Goal: Task Accomplishment & Management: Manage account settings

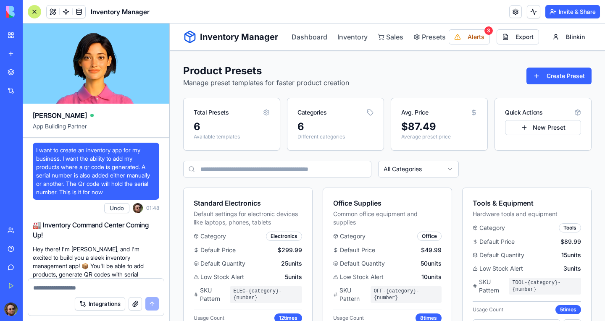
scroll to position [4953, 0]
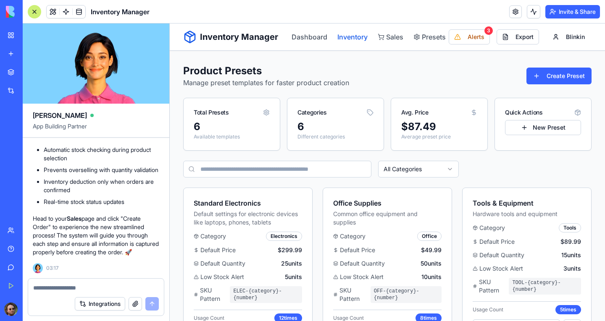
click at [348, 38] on link "Inventory" at bounding box center [352, 37] width 30 height 10
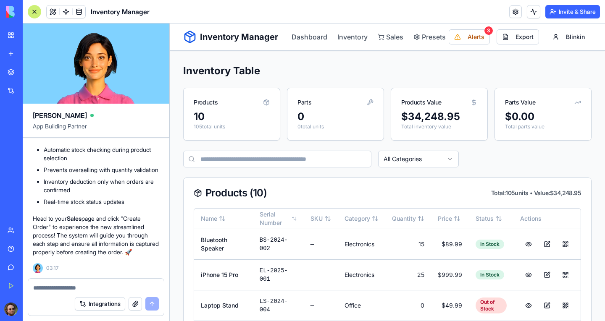
click at [46, 311] on button "Upgrade" at bounding box center [42, 309] width 32 height 13
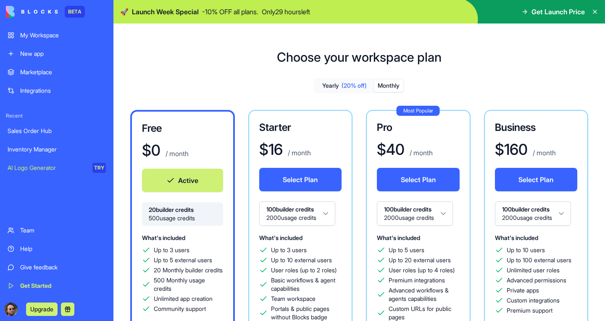
click at [394, 87] on button "Monthly" at bounding box center [388, 86] width 29 height 12
click at [331, 87] on button "Yearly (20% off)" at bounding box center [344, 86] width 59 height 12
click at [390, 85] on button "Monthly" at bounding box center [388, 86] width 29 height 12
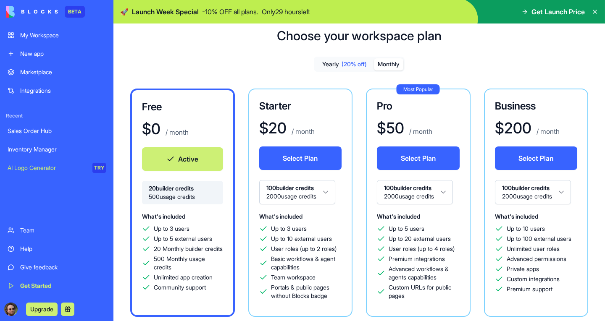
scroll to position [84, 0]
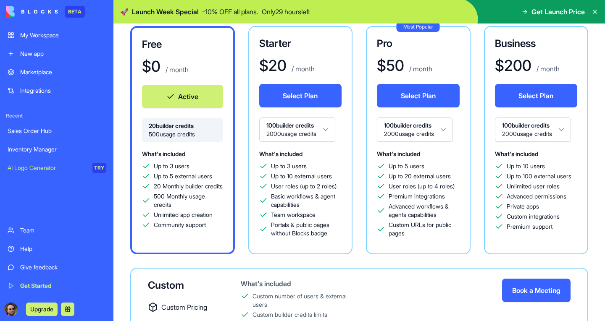
click at [528, 11] on div "Get Launch Price" at bounding box center [553, 12] width 63 height 10
click at [561, 13] on span "Get Launch Price" at bounding box center [558, 12] width 53 height 10
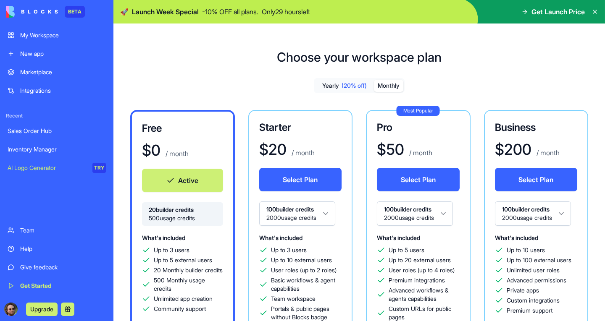
click at [170, 12] on span "Launch Week Special" at bounding box center [165, 12] width 67 height 10
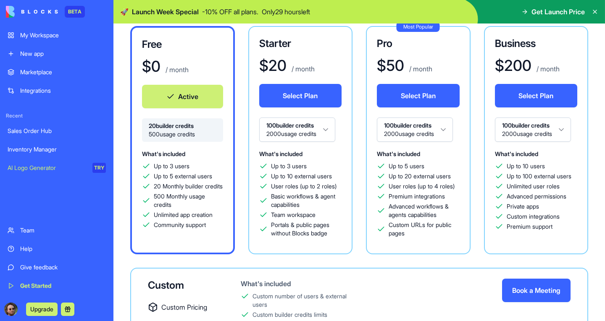
scroll to position [42, 0]
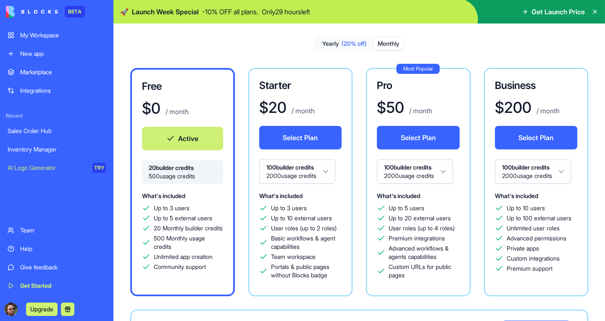
click at [408, 134] on button "Select Plan" at bounding box center [418, 138] width 83 height 24
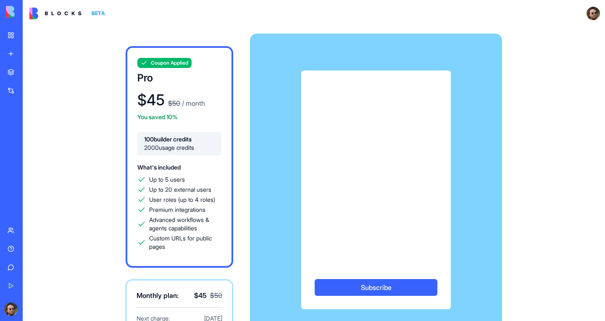
click at [373, 288] on button "Subscribe" at bounding box center [376, 287] width 123 height 17
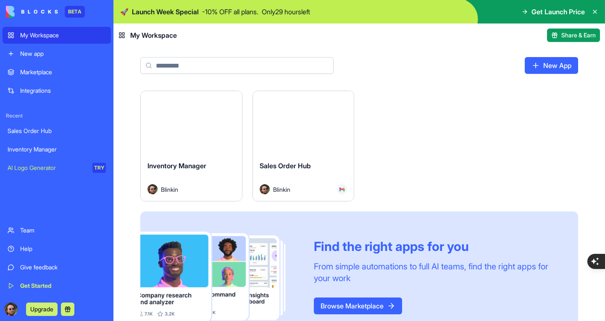
click at [194, 125] on button "Launch" at bounding box center [191, 122] width 63 height 17
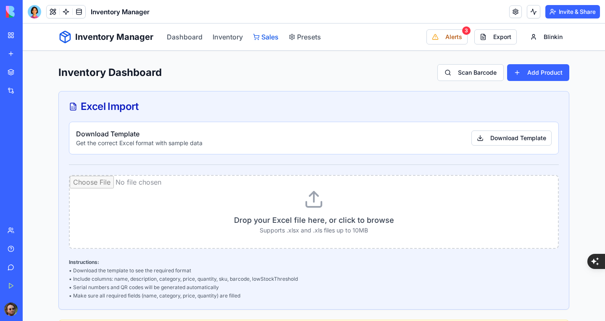
click at [260, 36] on link "Sales" at bounding box center [266, 37] width 26 height 10
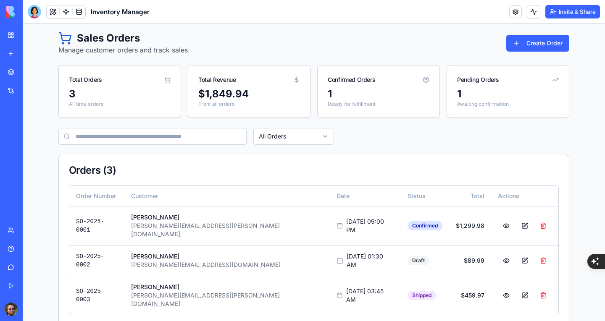
scroll to position [34, 0]
click at [353, 91] on div "1" at bounding box center [379, 93] width 102 height 13
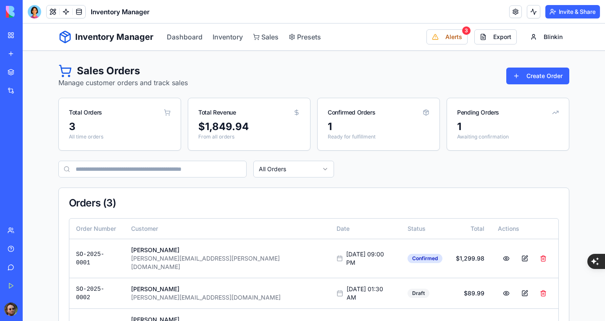
scroll to position [0, 0]
click at [178, 41] on link "Dashboard" at bounding box center [185, 37] width 36 height 10
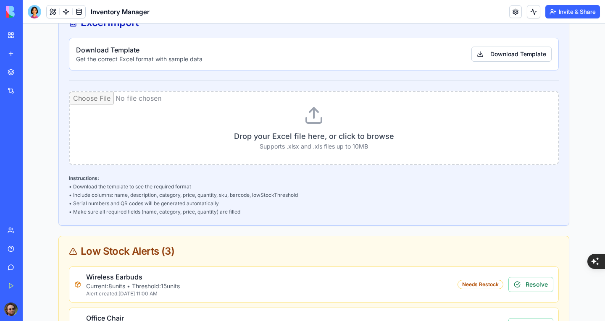
scroll to position [42, 0]
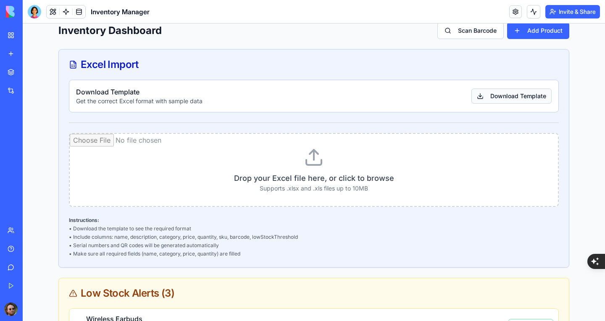
click at [509, 98] on button "Download Template" at bounding box center [512, 96] width 80 height 15
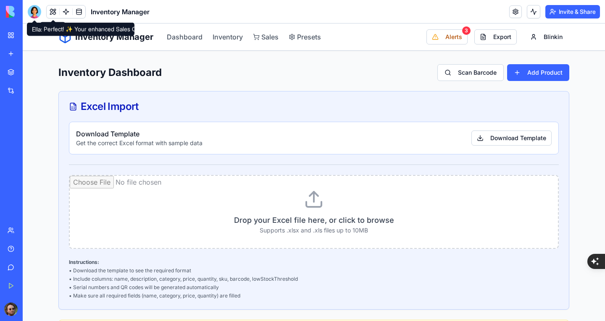
click at [34, 16] on div at bounding box center [34, 11] width 13 height 13
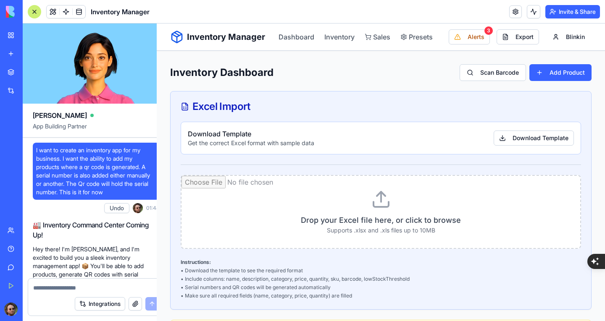
scroll to position [4953, 0]
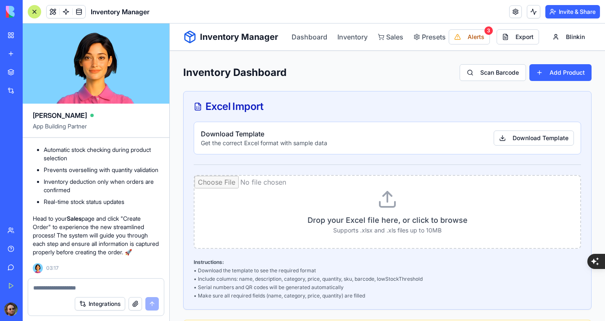
click at [107, 301] on button "Integrations" at bounding box center [100, 304] width 50 height 13
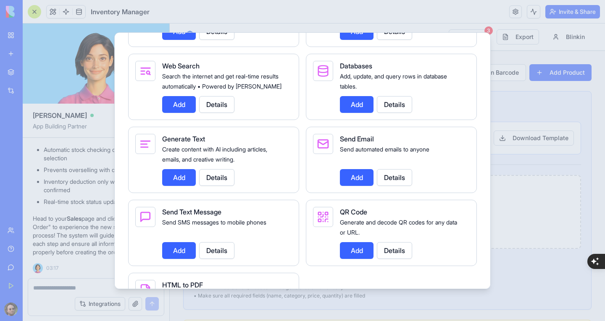
scroll to position [1229, 0]
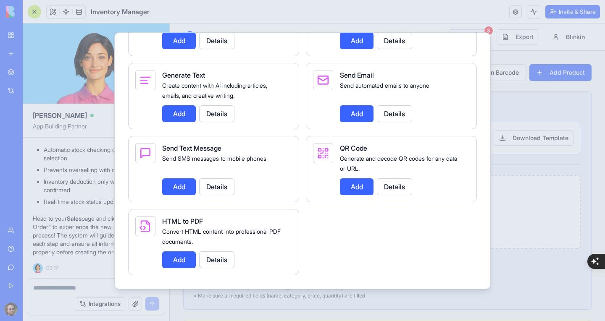
click at [171, 261] on button "Add" at bounding box center [179, 260] width 34 height 17
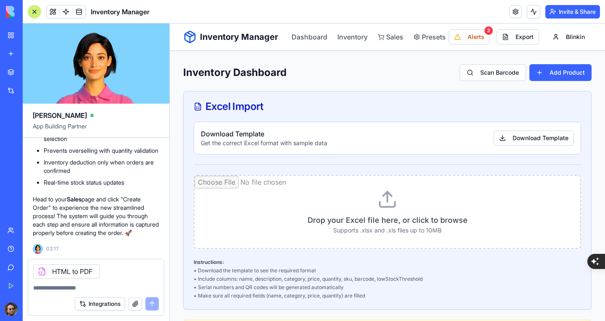
click at [42, 273] on icon at bounding box center [42, 272] width 7 height 7
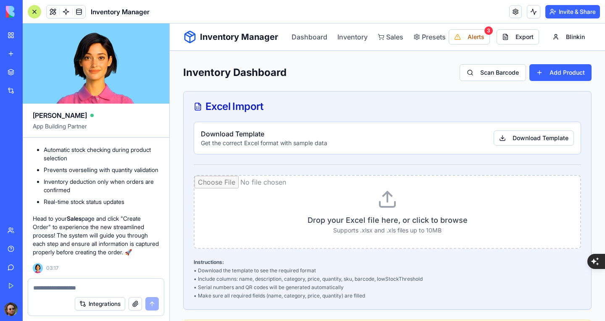
click at [55, 288] on textarea at bounding box center [96, 288] width 126 height 8
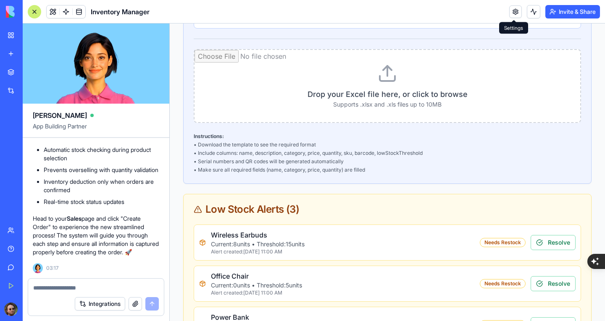
scroll to position [0, 0]
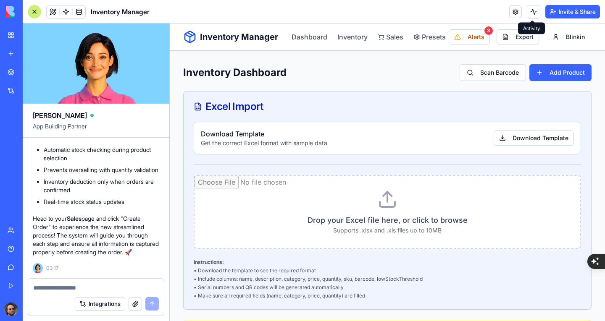
click at [93, 304] on button "Integrations" at bounding box center [100, 304] width 50 height 13
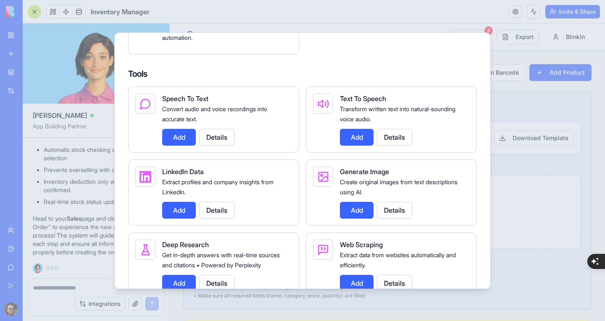
scroll to position [893, 0]
click at [402, 145] on button "Details" at bounding box center [394, 137] width 35 height 17
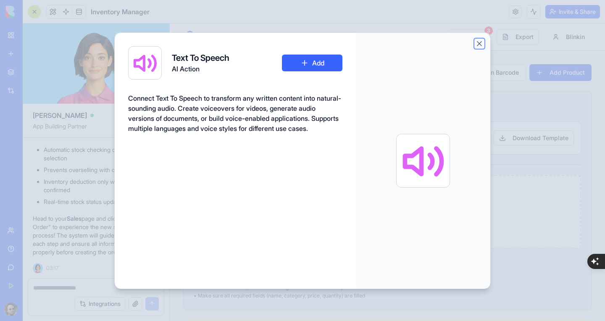
click at [477, 40] on button "Close" at bounding box center [479, 44] width 8 height 8
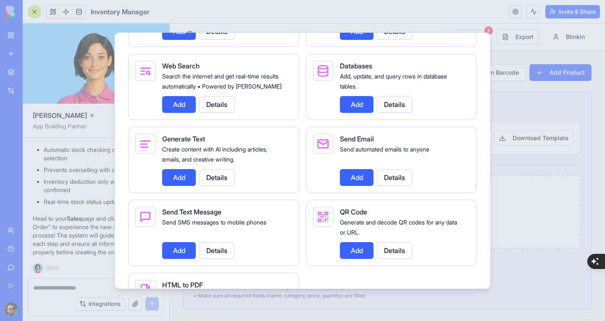
scroll to position [1229, 0]
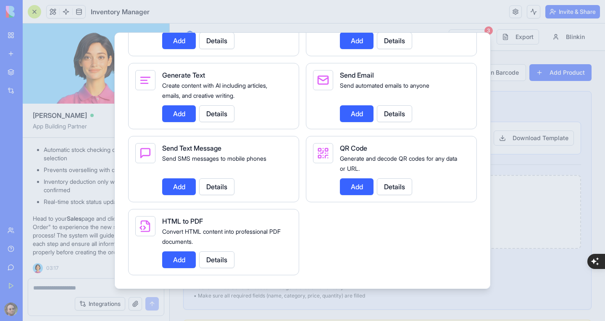
drag, startPoint x: 530, startPoint y: 271, endPoint x: 334, endPoint y: 239, distance: 198.4
click at [530, 271] on div at bounding box center [302, 160] width 605 height 321
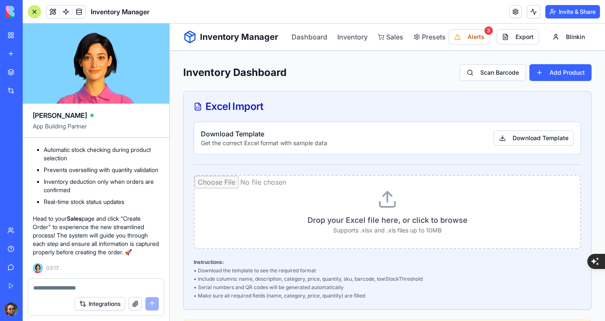
click at [82, 285] on textarea at bounding box center [96, 288] width 126 height 8
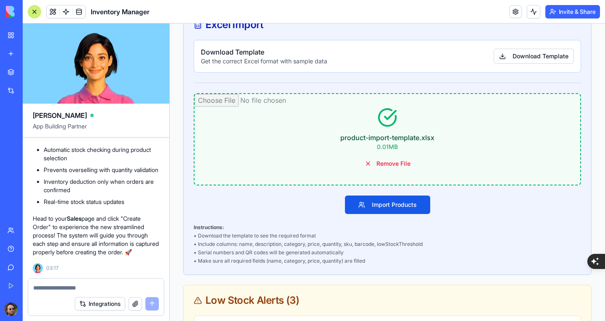
scroll to position [84, 0]
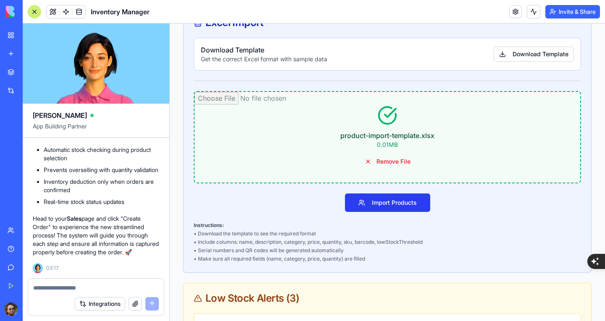
click at [395, 204] on button "Import Products" at bounding box center [387, 203] width 85 height 18
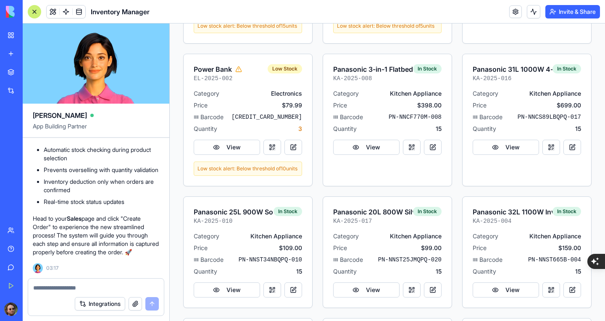
scroll to position [1345, 0]
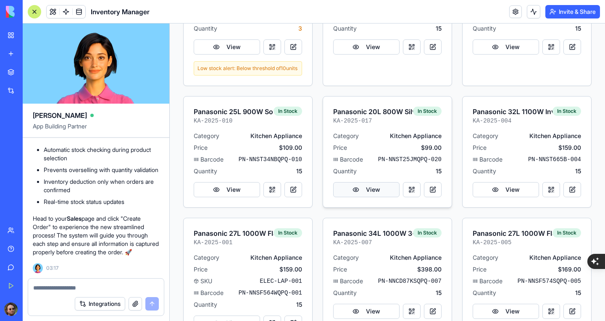
click at [355, 198] on button "View" at bounding box center [366, 189] width 66 height 15
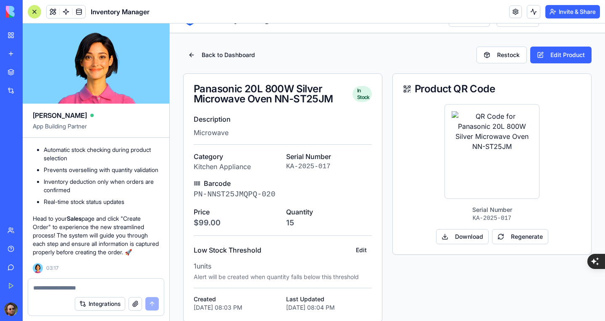
scroll to position [32, 0]
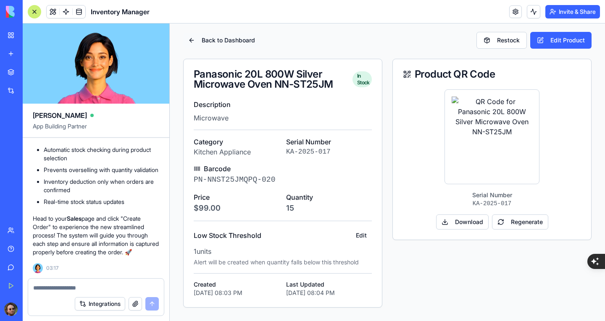
click at [198, 40] on button "Back to Dashboard" at bounding box center [221, 40] width 77 height 15
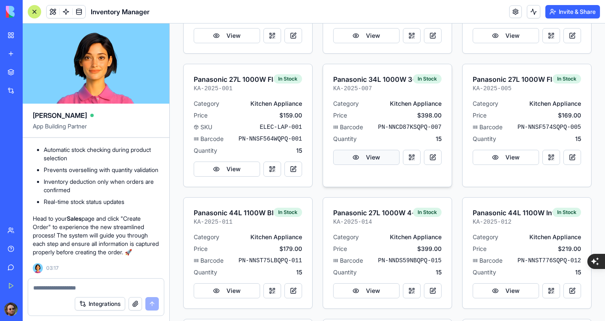
scroll to position [1186, 0]
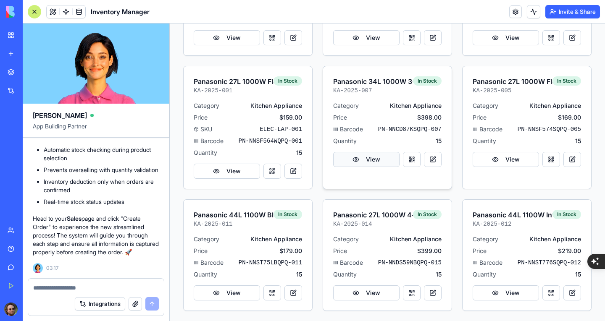
click at [370, 167] on button "View" at bounding box center [366, 159] width 66 height 15
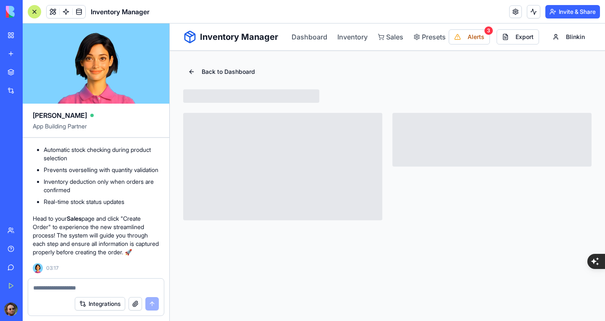
scroll to position [0, 0]
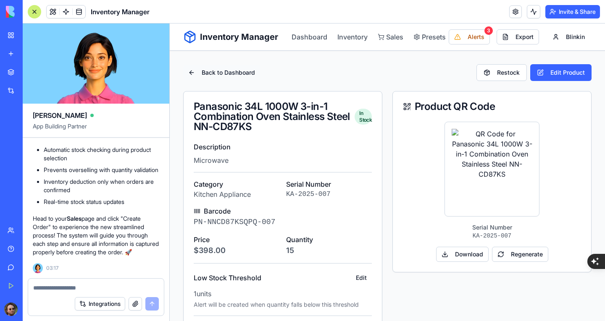
click at [197, 72] on button "Back to Dashboard" at bounding box center [221, 72] width 77 height 15
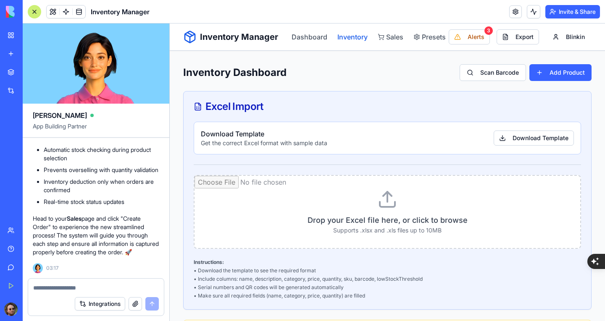
click at [343, 37] on link "Inventory" at bounding box center [352, 37] width 30 height 10
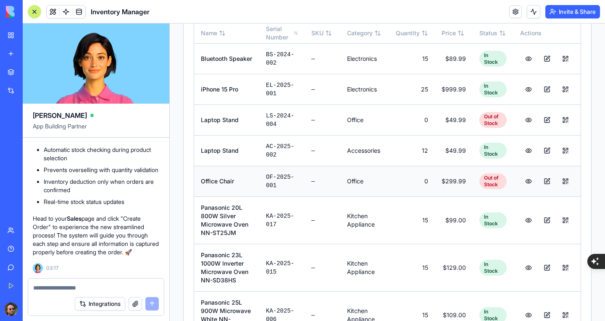
scroll to position [168, 0]
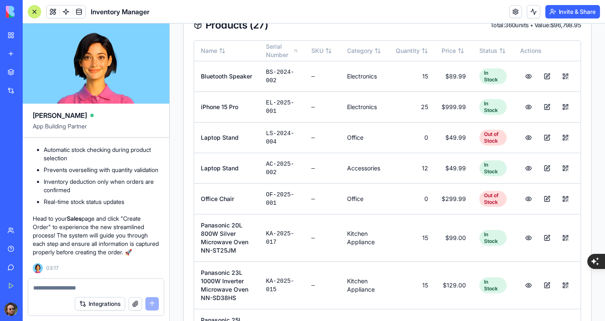
click at [97, 290] on textarea at bounding box center [96, 288] width 126 height 8
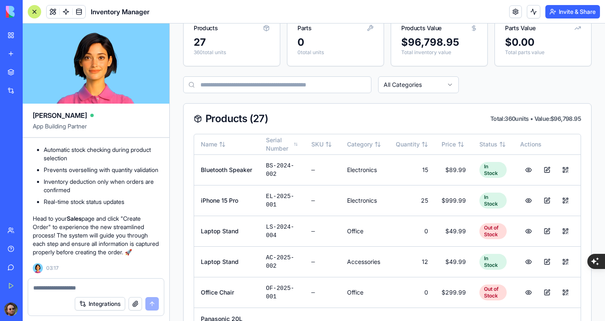
scroll to position [0, 0]
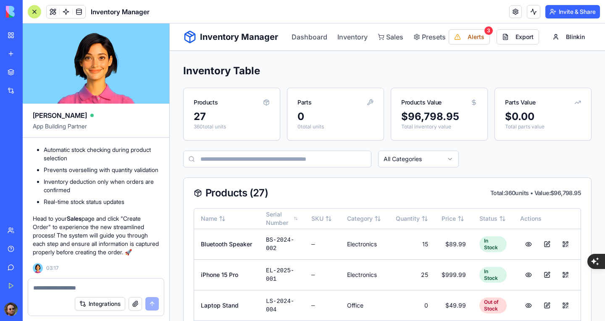
click at [106, 290] on textarea at bounding box center [96, 288] width 126 height 8
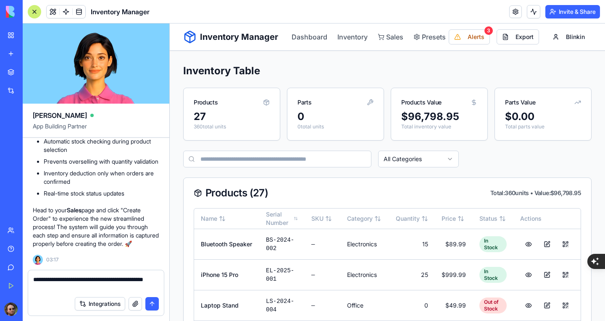
type textarea "**********"
click at [150, 300] on button "submit" at bounding box center [151, 304] width 13 height 13
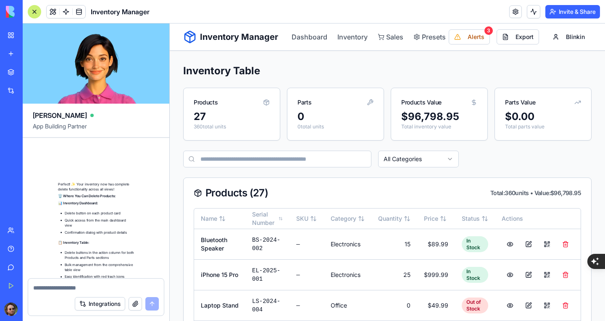
scroll to position [5674, 0]
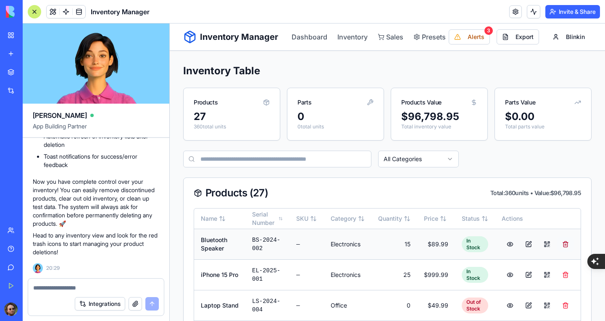
click at [564, 244] on button at bounding box center [565, 244] width 17 height 15
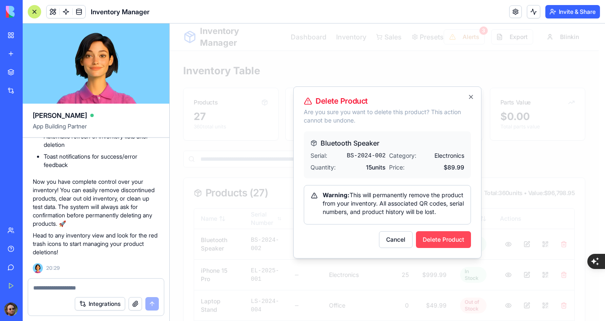
click at [448, 242] on button "Delete Product" at bounding box center [443, 240] width 55 height 17
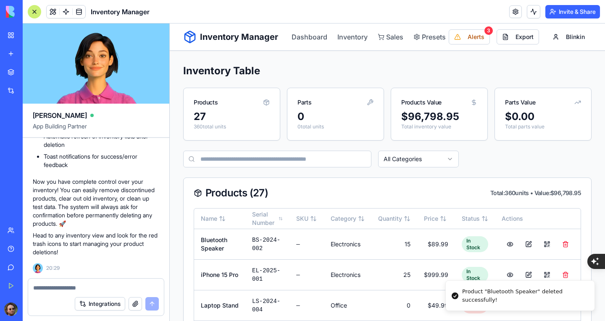
scroll to position [42, 0]
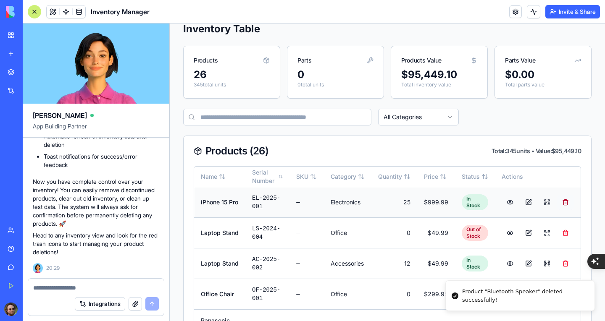
click at [563, 201] on button at bounding box center [565, 202] width 17 height 15
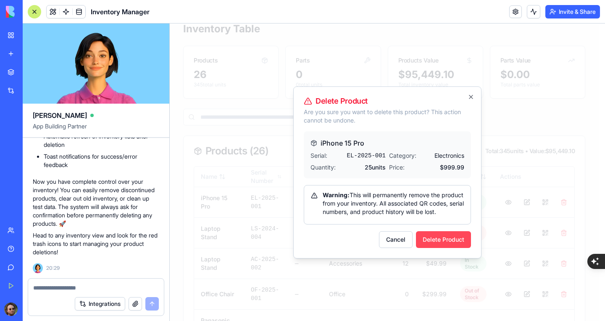
click at [456, 241] on button "Delete Product" at bounding box center [443, 240] width 55 height 17
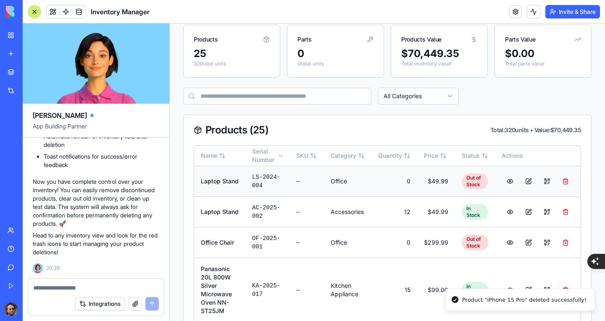
scroll to position [84, 0]
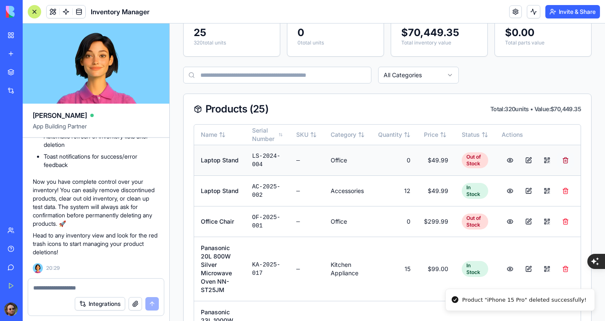
click at [566, 163] on button at bounding box center [565, 160] width 17 height 15
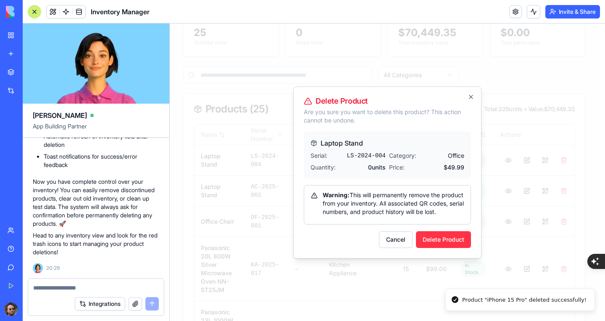
click at [450, 239] on button "Delete Product" at bounding box center [443, 240] width 55 height 17
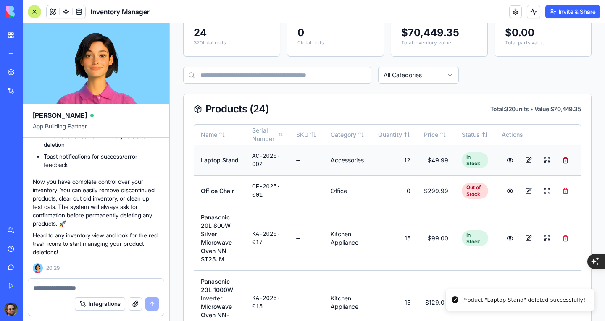
click at [567, 160] on button at bounding box center [565, 160] width 17 height 15
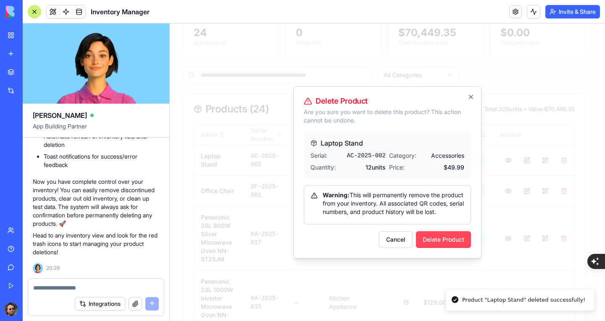
click at [462, 239] on button "Delete Product" at bounding box center [443, 240] width 55 height 17
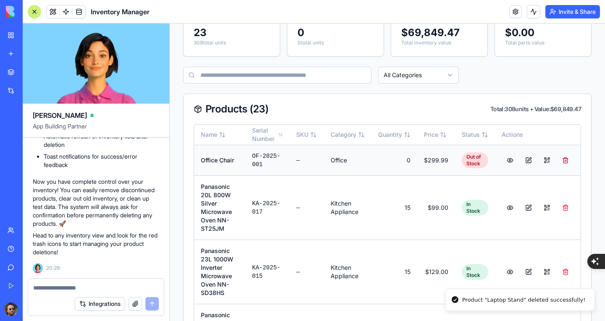
click at [563, 163] on button at bounding box center [565, 160] width 17 height 15
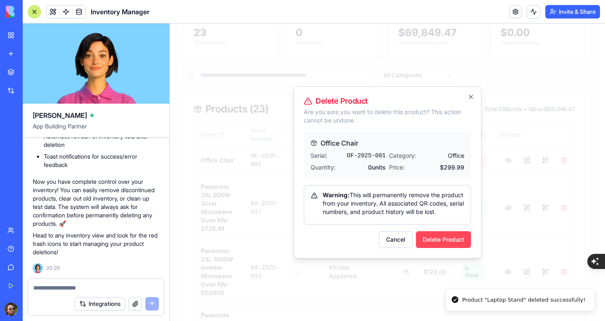
click at [450, 240] on button "Delete Product" at bounding box center [443, 240] width 55 height 17
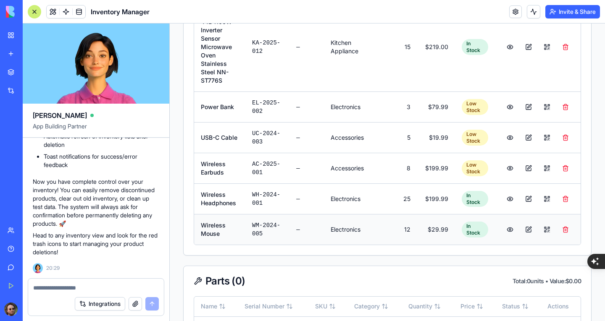
scroll to position [1292, 0]
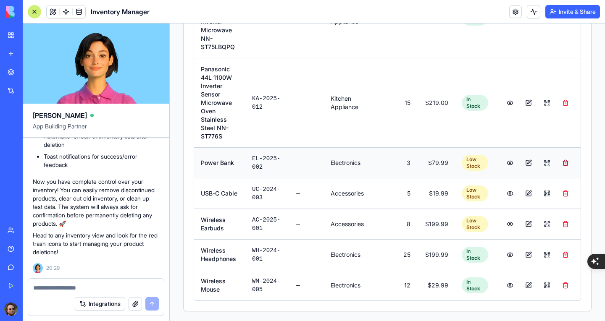
click at [561, 171] on button at bounding box center [565, 162] width 17 height 15
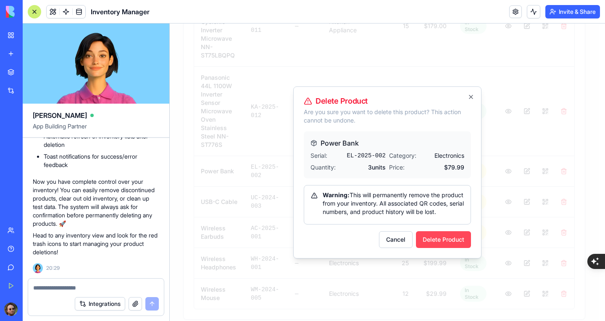
click at [450, 240] on button "Delete Product" at bounding box center [443, 240] width 55 height 17
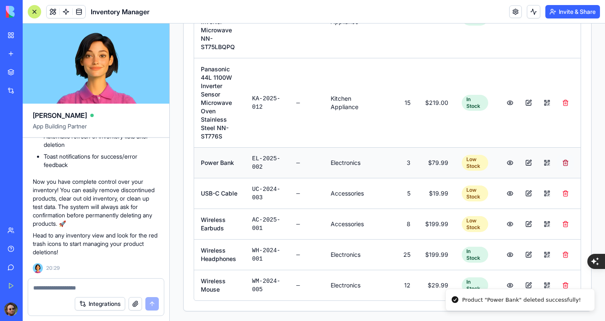
click at [564, 170] on button at bounding box center [565, 162] width 17 height 15
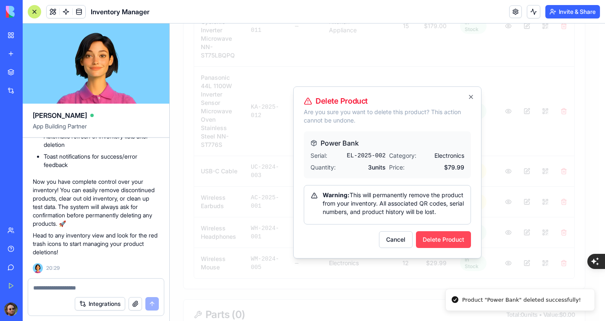
click at [459, 243] on button "Delete Product" at bounding box center [443, 240] width 55 height 17
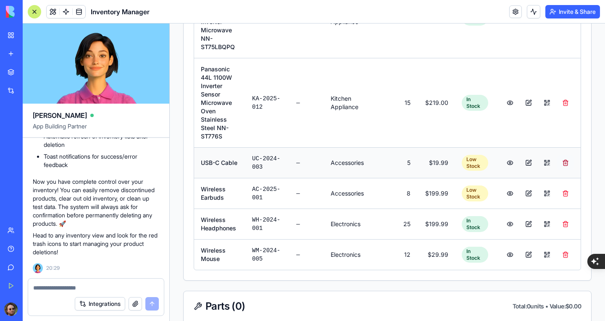
click at [564, 171] on button at bounding box center [565, 162] width 17 height 15
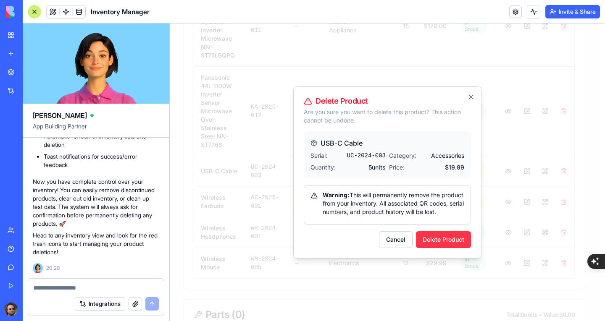
click at [455, 238] on button "Delete Product" at bounding box center [443, 240] width 55 height 17
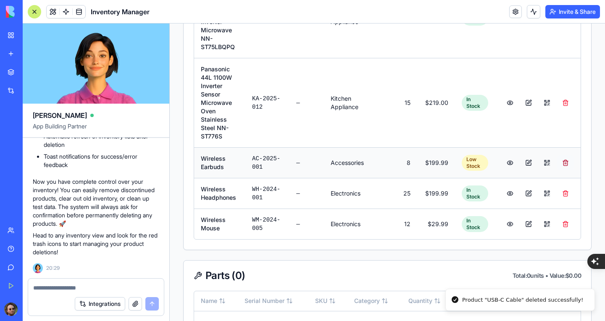
click at [564, 171] on button at bounding box center [565, 162] width 17 height 15
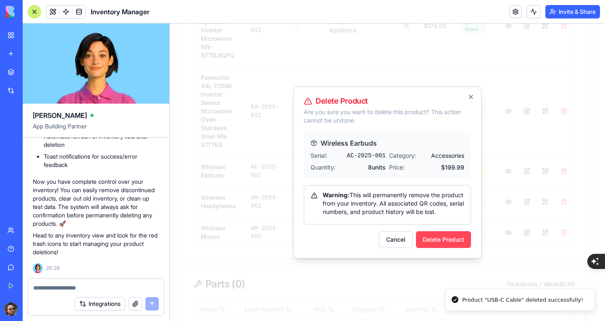
click at [458, 238] on button "Delete Product" at bounding box center [443, 240] width 55 height 17
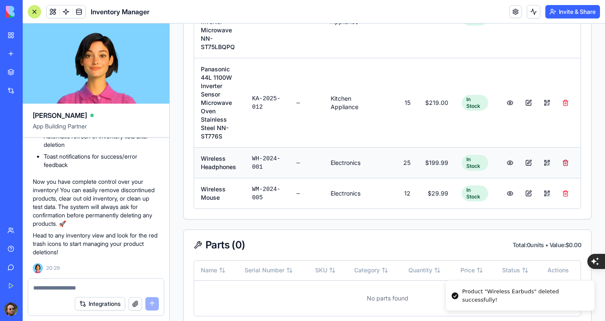
click at [565, 171] on button at bounding box center [565, 162] width 17 height 15
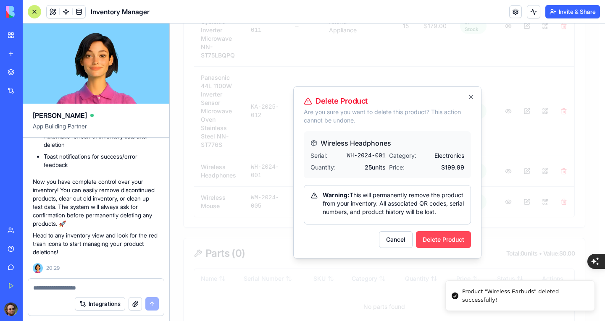
click at [451, 238] on button "Delete Product" at bounding box center [443, 240] width 55 height 17
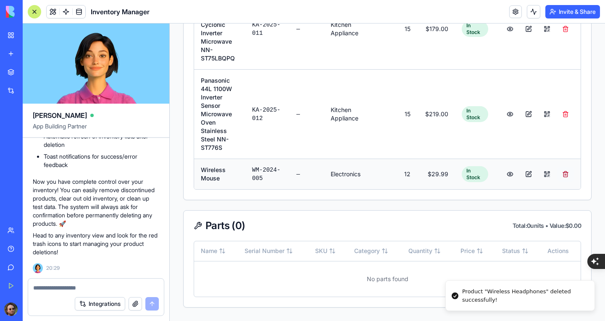
click at [563, 174] on button at bounding box center [565, 174] width 17 height 15
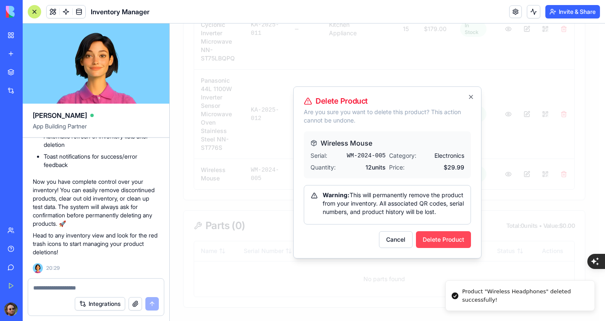
click at [452, 240] on button "Delete Product" at bounding box center [443, 240] width 55 height 17
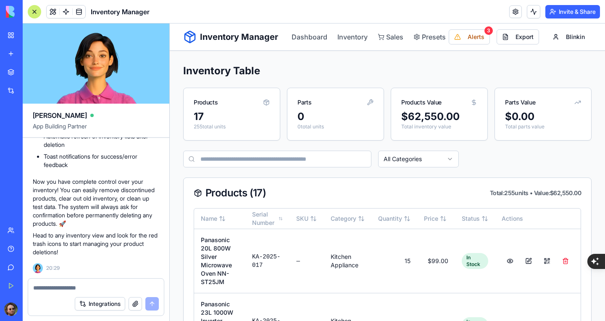
scroll to position [0, 0]
click at [307, 39] on link "Dashboard" at bounding box center [310, 37] width 36 height 10
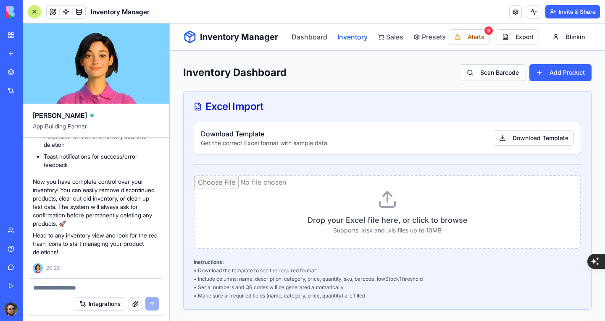
click at [353, 37] on link "Inventory" at bounding box center [352, 37] width 30 height 10
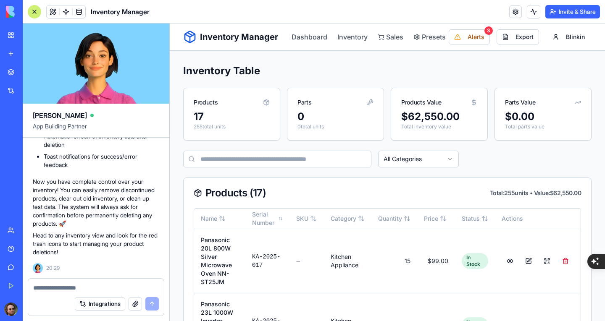
click at [468, 41] on span "Alerts" at bounding box center [476, 37] width 17 height 8
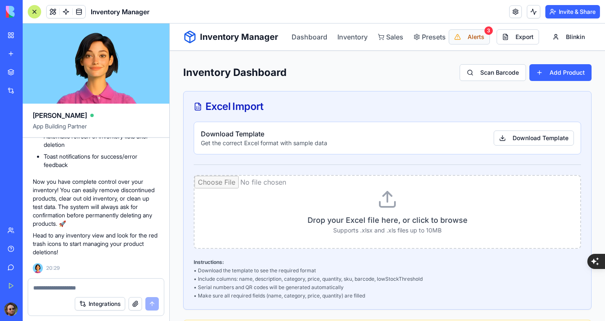
click at [472, 34] on span "Alerts" at bounding box center [476, 37] width 17 height 8
click at [353, 37] on link "Inventory" at bounding box center [352, 37] width 30 height 10
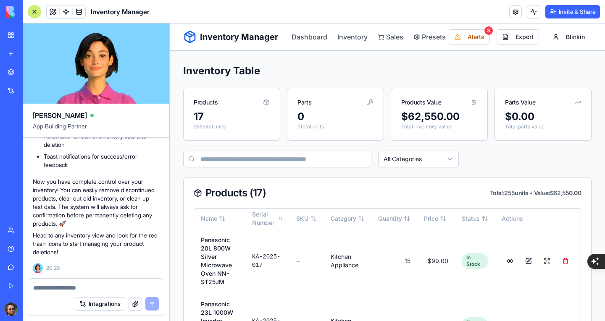
click at [124, 290] on textarea at bounding box center [96, 288] width 126 height 8
type textarea "*"
type textarea "**********"
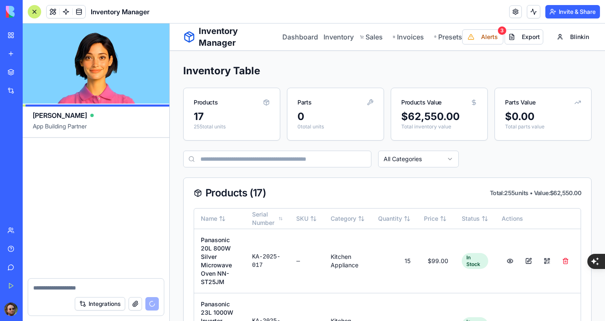
scroll to position [6627, 0]
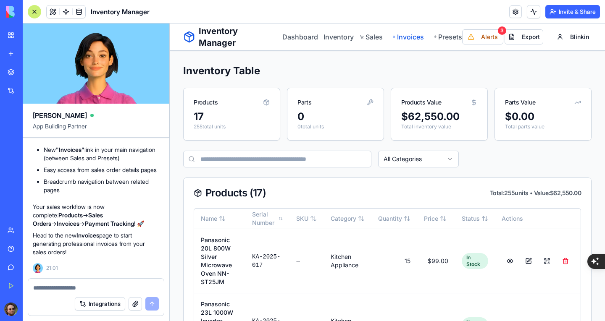
click at [394, 36] on link "Invoices" at bounding box center [408, 37] width 31 height 10
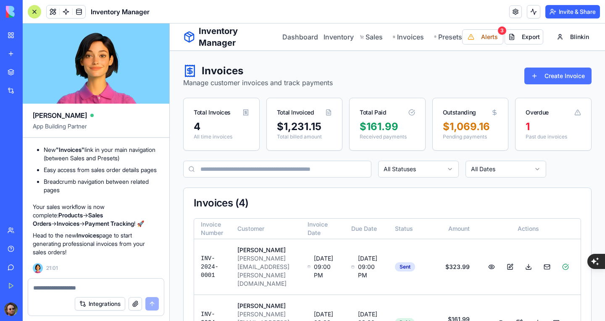
click at [537, 74] on button "Create Invoice" at bounding box center [557, 76] width 67 height 17
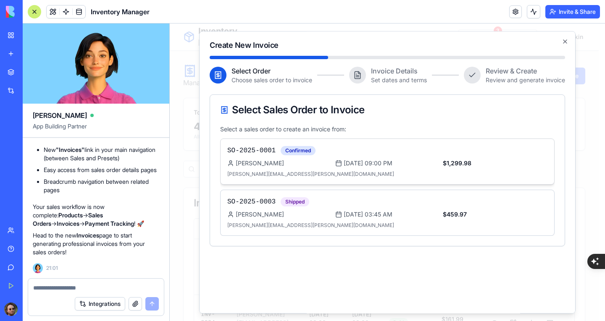
click at [382, 165] on span "[DATE] 09:00 PM" at bounding box center [368, 163] width 49 height 8
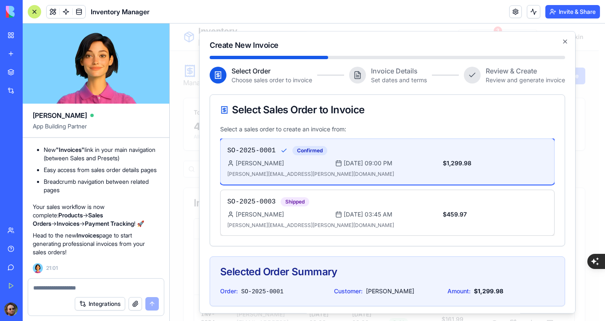
scroll to position [40, 0]
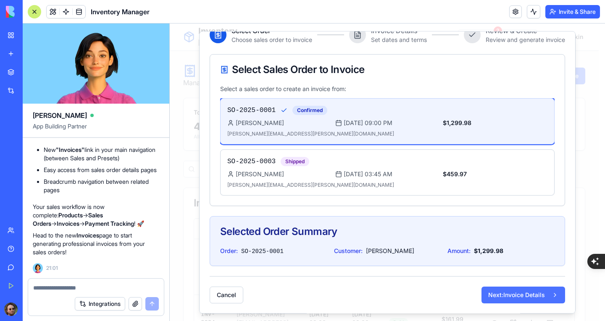
click at [487, 293] on button "Next: Invoice Details" at bounding box center [524, 295] width 84 height 17
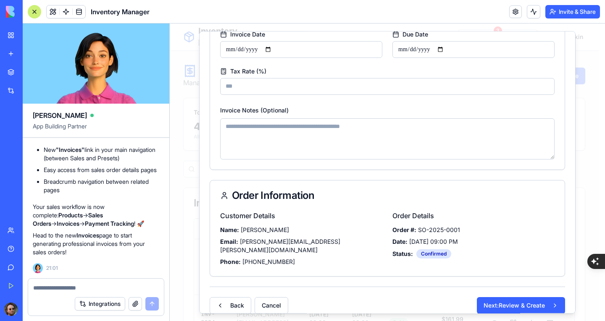
scroll to position [97, 0]
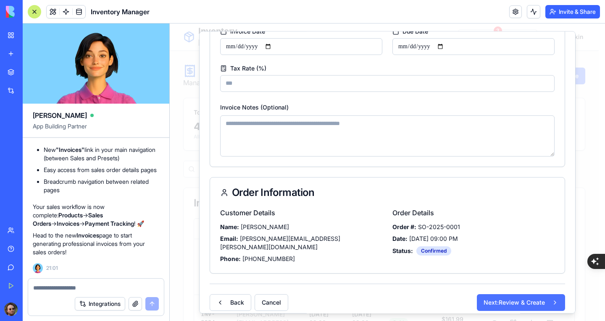
click at [494, 295] on button "Next: Review & Create" at bounding box center [521, 303] width 88 height 17
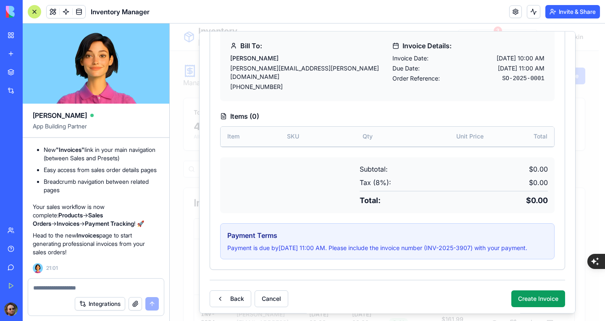
scroll to position [146, 0]
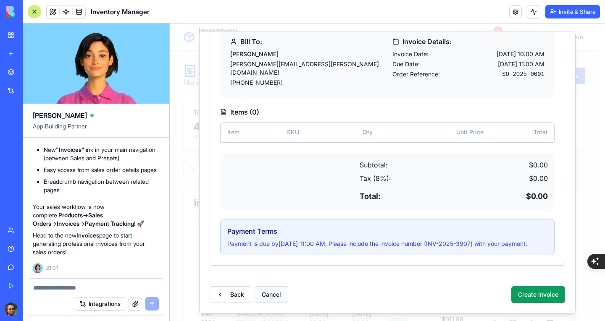
click at [269, 298] on button "Cancel" at bounding box center [272, 295] width 34 height 17
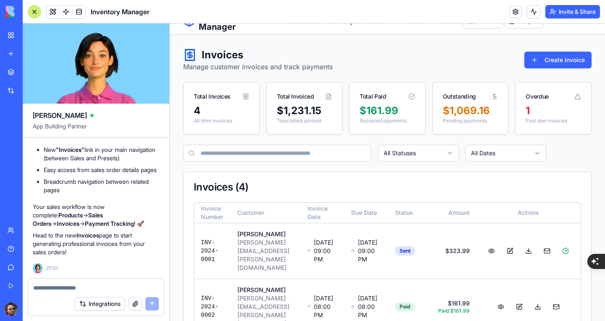
scroll to position [0, 0]
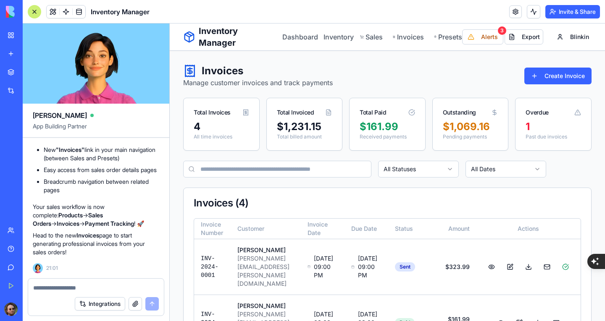
click at [74, 285] on textarea at bounding box center [96, 288] width 126 height 8
click at [500, 261] on button at bounding box center [491, 267] width 17 height 15
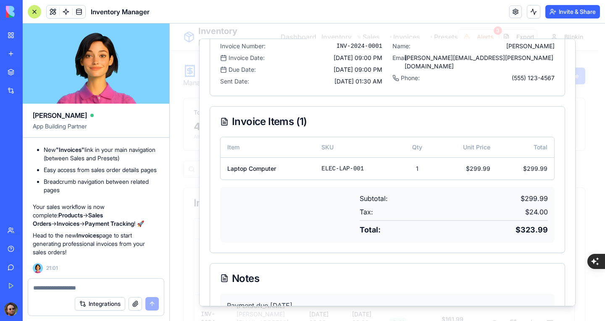
scroll to position [126, 0]
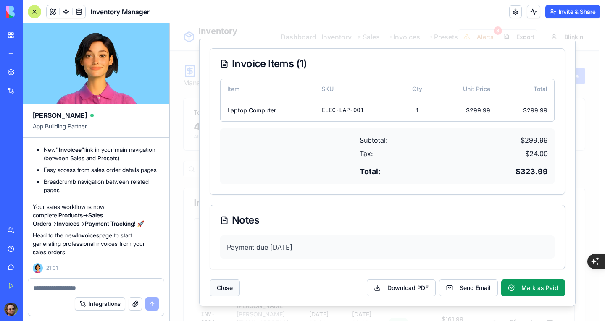
click at [236, 292] on button "Close" at bounding box center [225, 288] width 30 height 17
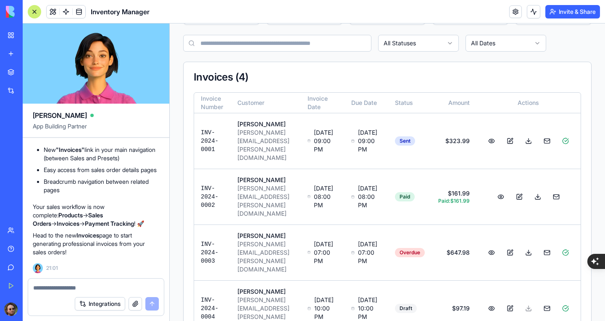
click at [95, 287] on textarea at bounding box center [96, 288] width 126 height 8
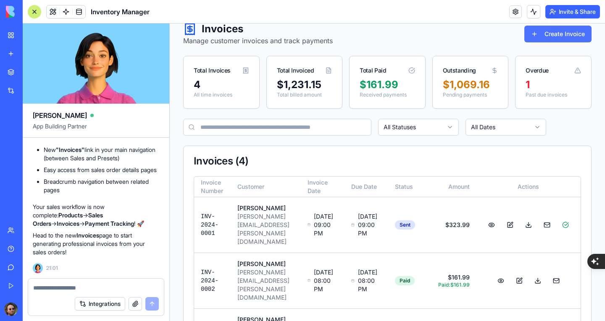
click at [552, 36] on button "Create Invoice" at bounding box center [557, 34] width 67 height 17
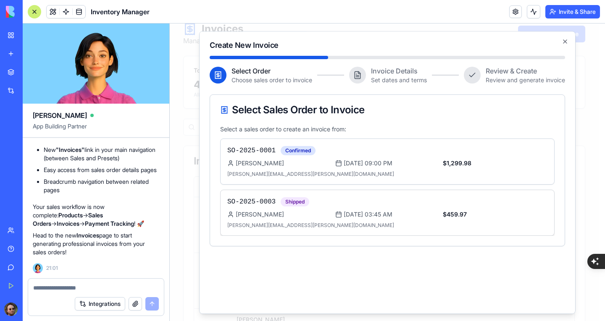
scroll to position [38, 0]
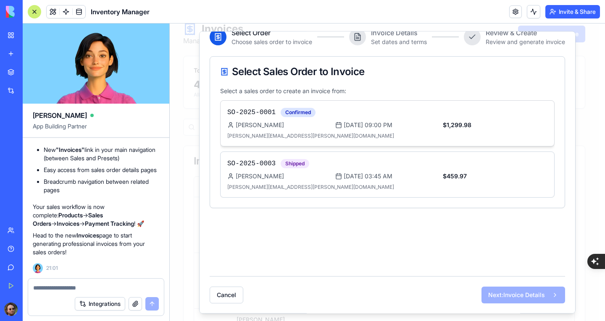
click at [336, 124] on icon at bounding box center [338, 125] width 7 height 7
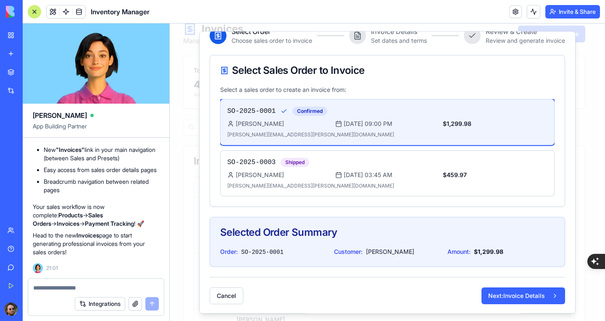
scroll to position [40, 0]
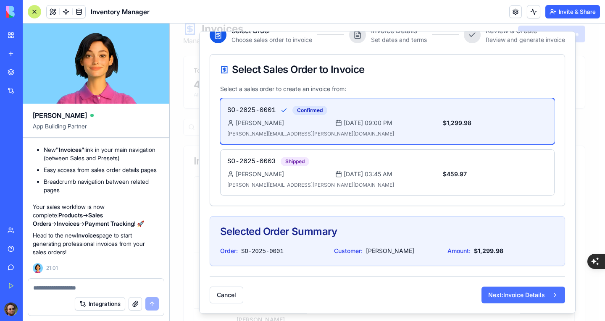
click at [499, 296] on button "Next: Invoice Details" at bounding box center [524, 295] width 84 height 17
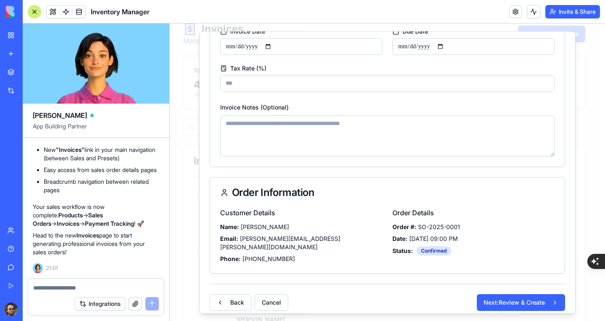
scroll to position [0, 0]
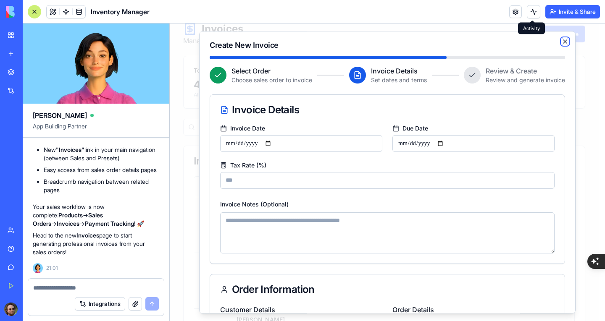
click at [564, 41] on icon "button" at bounding box center [565, 41] width 3 height 3
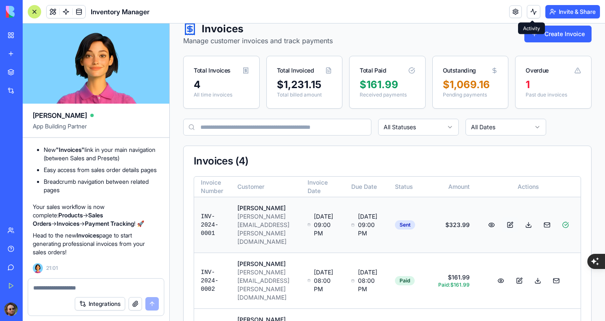
click at [519, 221] on button at bounding box center [510, 225] width 17 height 15
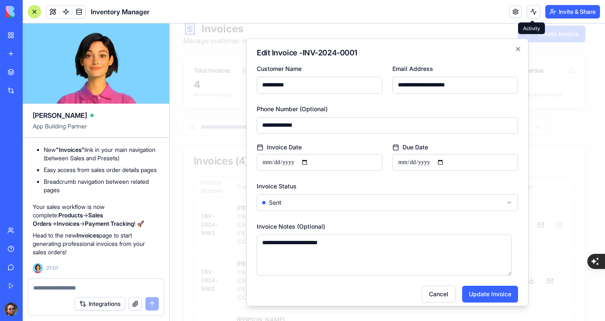
click at [416, 202] on body "**********" at bounding box center [384, 214] width 429 height 464
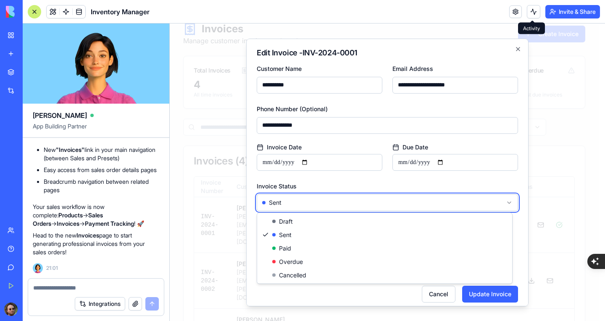
click at [384, 146] on body "**********" at bounding box center [384, 214] width 429 height 464
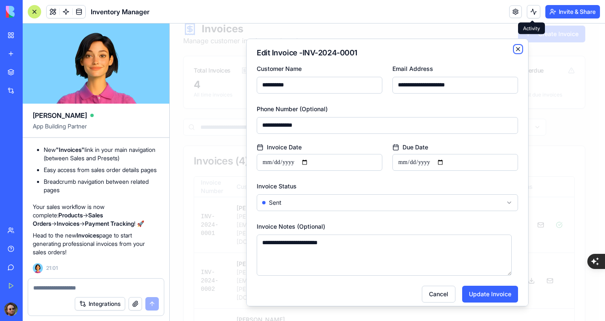
click at [515, 48] on icon "button" at bounding box center [518, 48] width 7 height 7
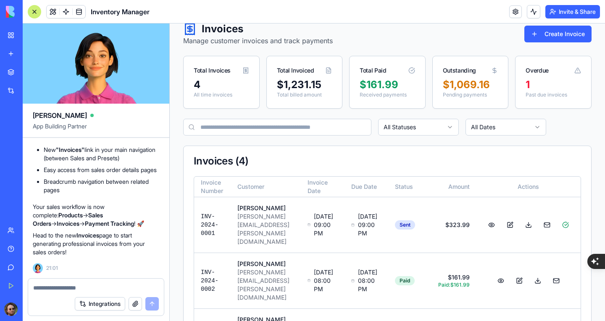
click at [59, 287] on textarea at bounding box center [96, 288] width 126 height 8
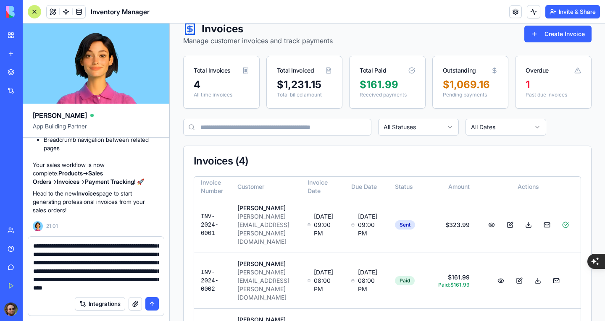
scroll to position [66, 0]
type textarea "**********"
click at [153, 305] on button "submit" at bounding box center [151, 304] width 13 height 13
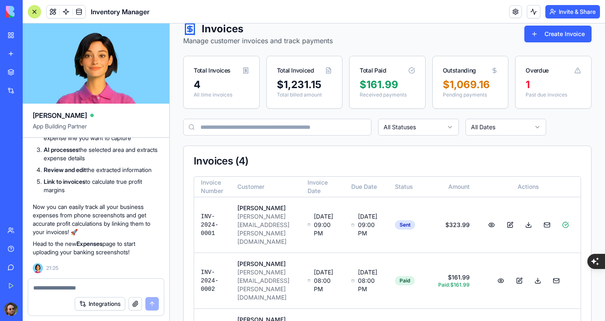
scroll to position [0, 0]
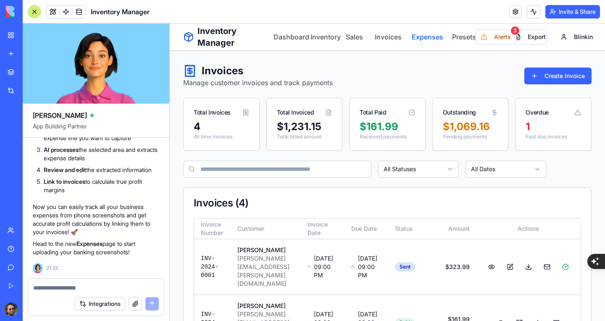
click at [414, 37] on link "Expenses" at bounding box center [425, 37] width 30 height 10
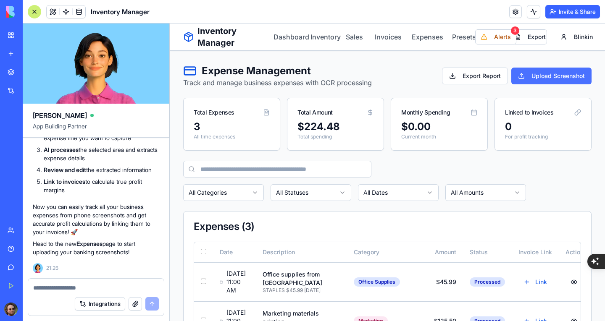
click at [533, 76] on button "Upload Screenshot" at bounding box center [551, 76] width 80 height 17
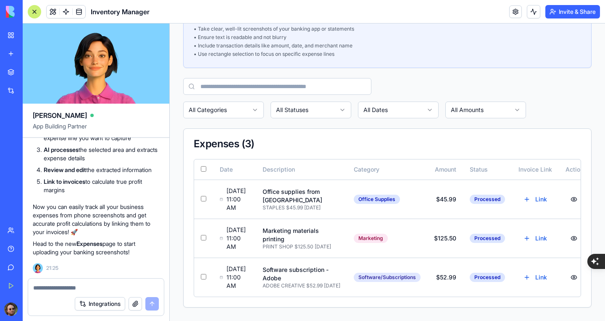
scroll to position [336, 0]
click at [545, 192] on button "Link" at bounding box center [536, 199] width 34 height 15
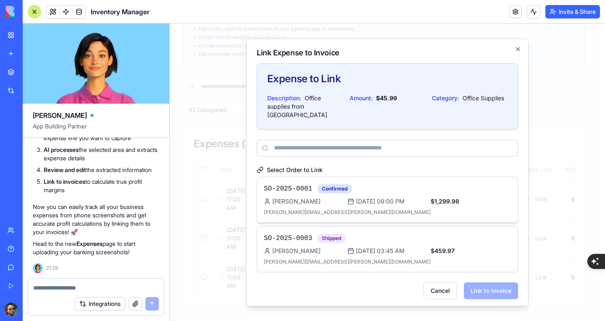
click at [437, 202] on div "SO-2025-0001 Confirmed [PERSON_NAME] [DATE] 09:00 PM $1,299.98 [PERSON_NAME][EM…" at bounding box center [387, 200] width 247 height 32
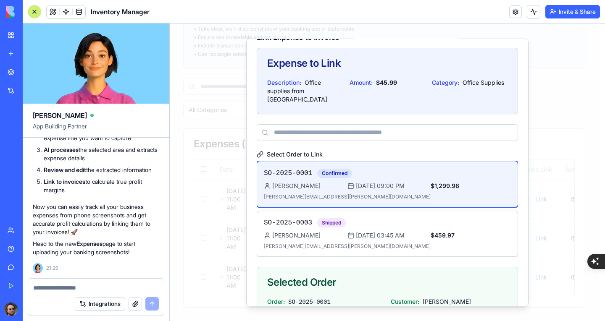
scroll to position [0, 0]
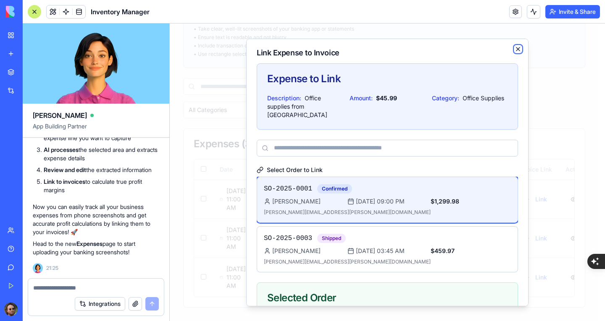
click at [515, 47] on icon "button" at bounding box center [518, 48] width 7 height 7
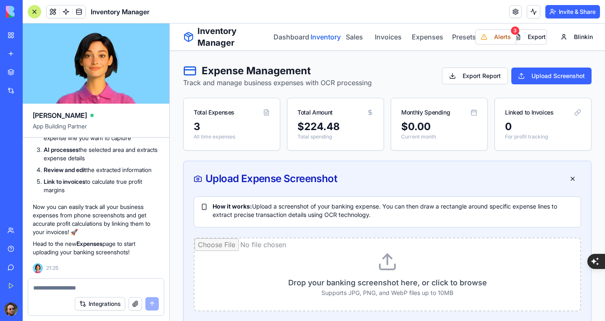
click at [330, 37] on link "Inventory" at bounding box center [322, 37] width 23 height 10
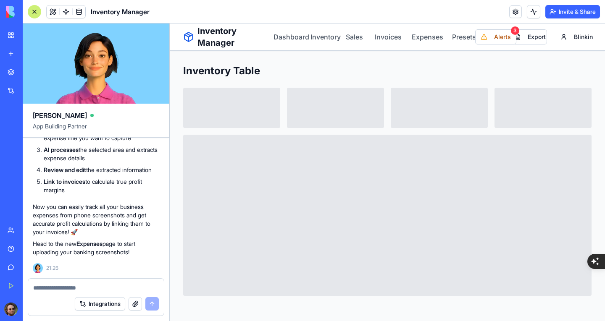
click at [36, 15] on div at bounding box center [34, 11] width 13 height 13
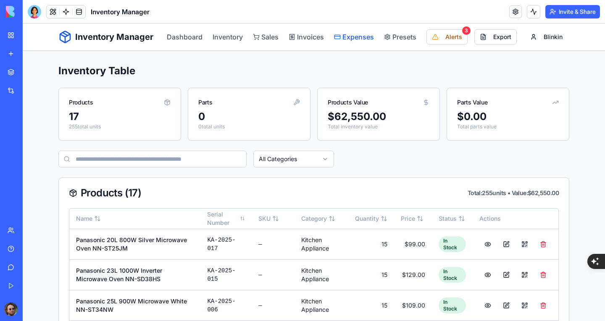
click at [338, 36] on link "Expenses" at bounding box center [354, 37] width 40 height 10
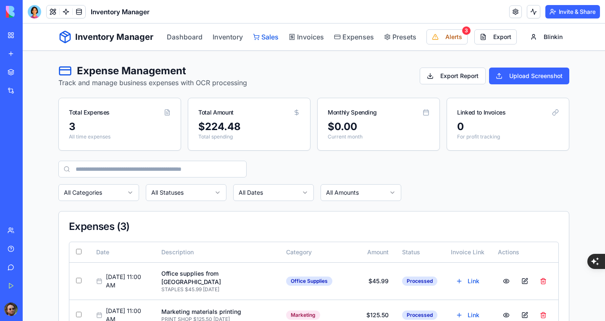
click at [271, 35] on link "Sales" at bounding box center [266, 37] width 26 height 10
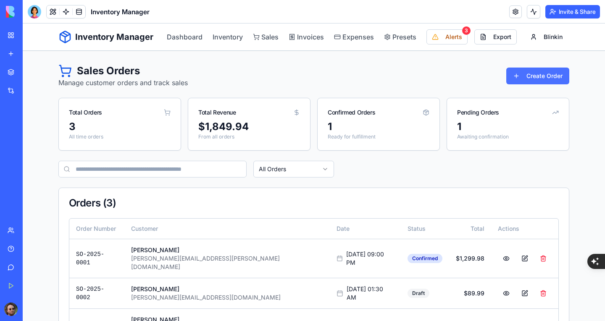
click at [532, 75] on button "Create Order" at bounding box center [537, 76] width 63 height 17
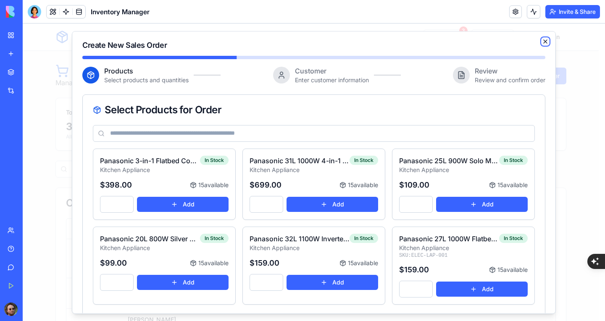
click at [542, 42] on icon "button" at bounding box center [545, 41] width 7 height 7
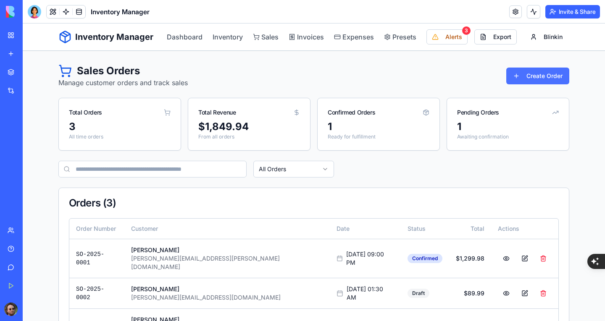
click at [536, 76] on button "Create Order" at bounding box center [537, 76] width 63 height 17
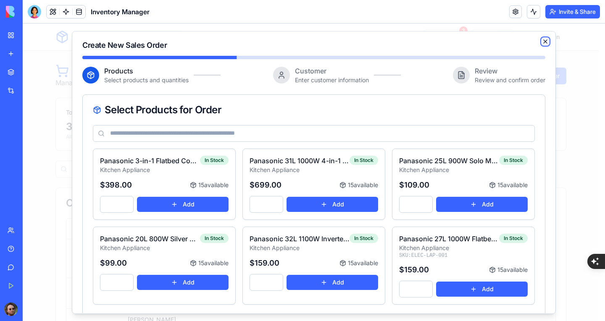
click at [542, 40] on icon "button" at bounding box center [545, 41] width 7 height 7
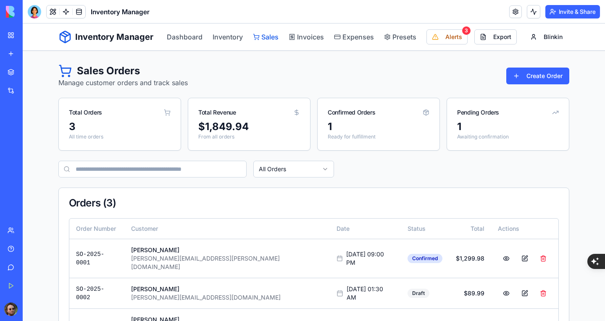
click at [260, 40] on link "Sales" at bounding box center [266, 37] width 26 height 10
click at [265, 38] on link "Sales" at bounding box center [266, 37] width 26 height 10
click at [522, 75] on button "Create Order" at bounding box center [537, 76] width 63 height 17
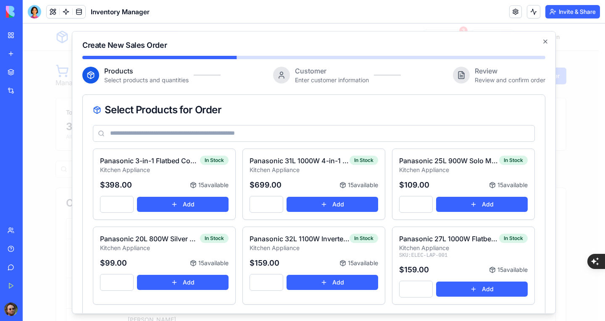
scroll to position [84, 0]
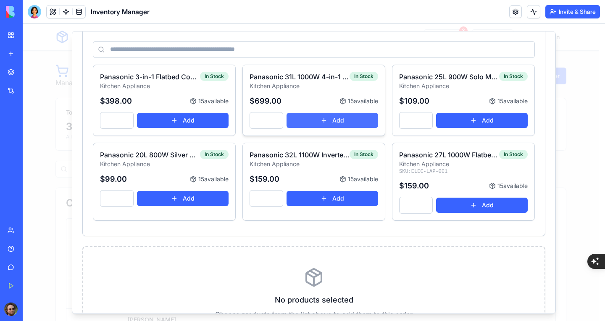
click at [328, 121] on button "Add" at bounding box center [333, 120] width 92 height 15
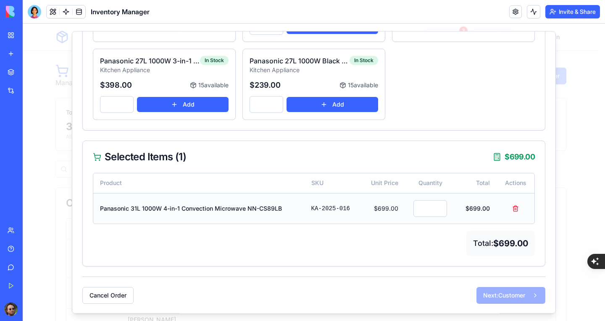
scroll to position [191, 0]
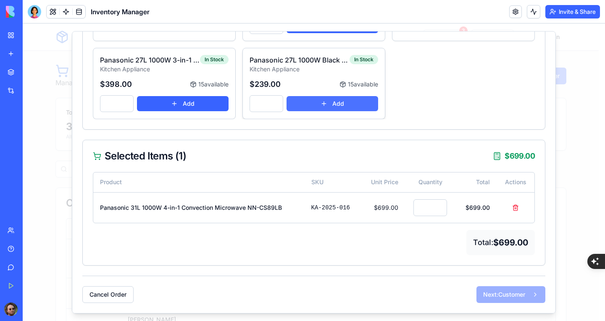
click at [349, 108] on button "Add" at bounding box center [333, 103] width 92 height 15
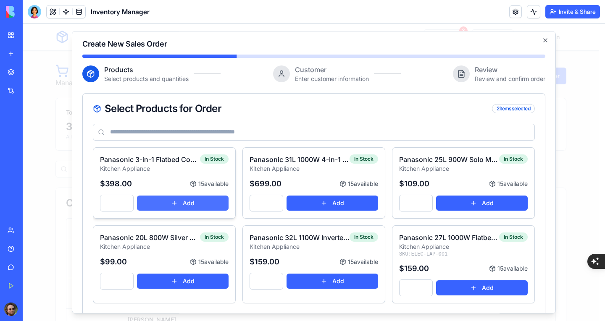
scroll to position [0, 0]
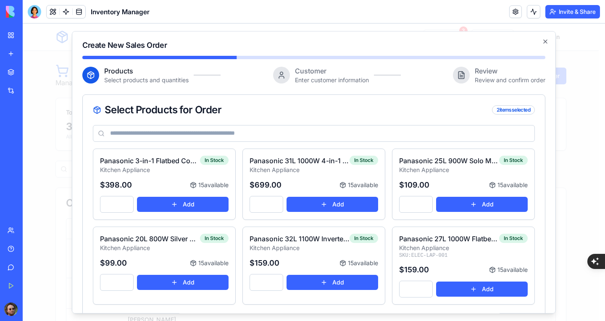
click at [33, 14] on div at bounding box center [34, 11] width 13 height 13
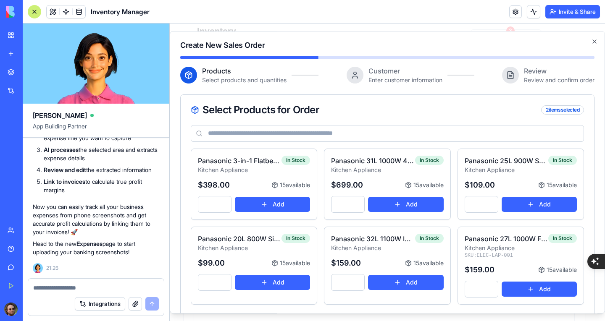
scroll to position [221, 0]
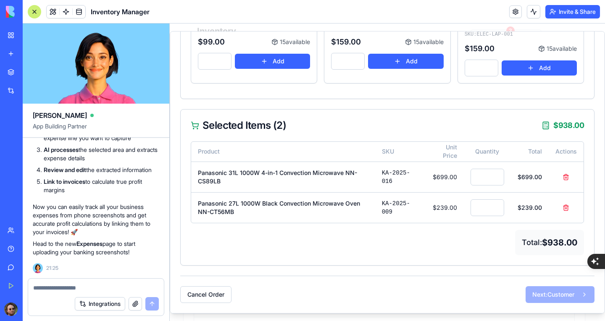
click at [83, 285] on textarea at bounding box center [96, 288] width 126 height 8
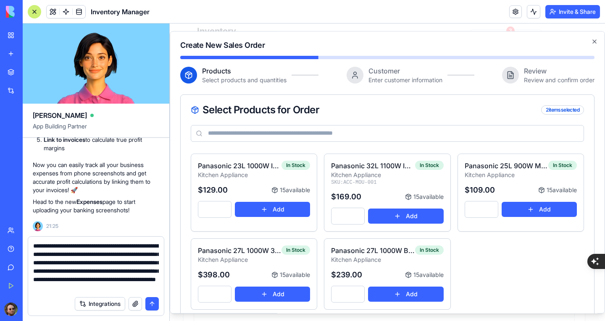
scroll to position [16, 0]
type textarea "**********"
click at [152, 304] on button "submit" at bounding box center [151, 304] width 13 height 13
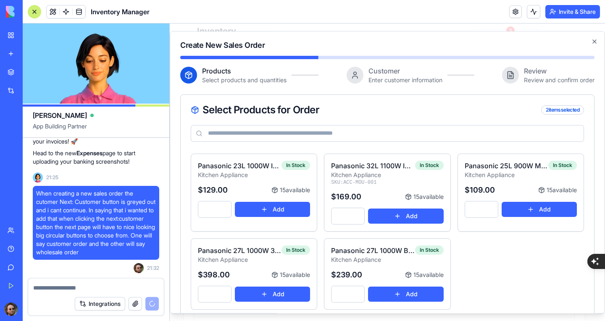
scroll to position [0, 0]
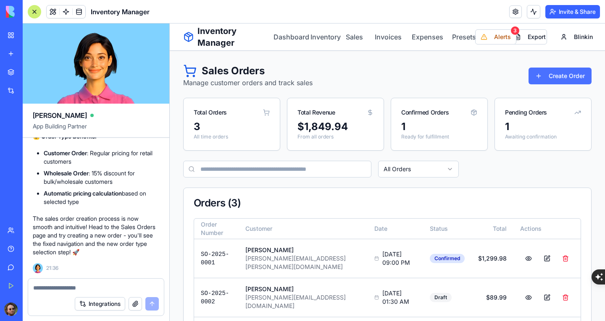
click at [558, 76] on button "Create Order" at bounding box center [560, 76] width 63 height 17
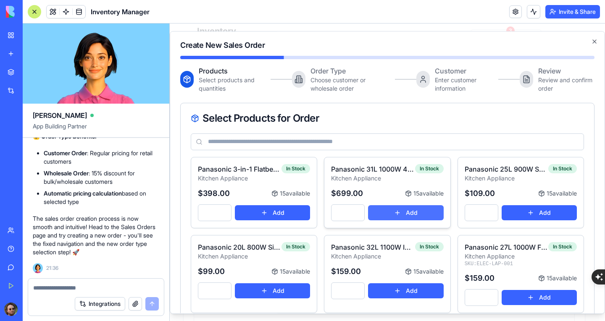
click at [396, 209] on button "Add" at bounding box center [405, 213] width 75 height 15
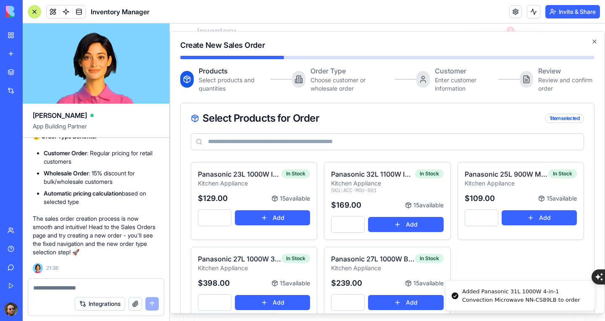
scroll to position [199, 0]
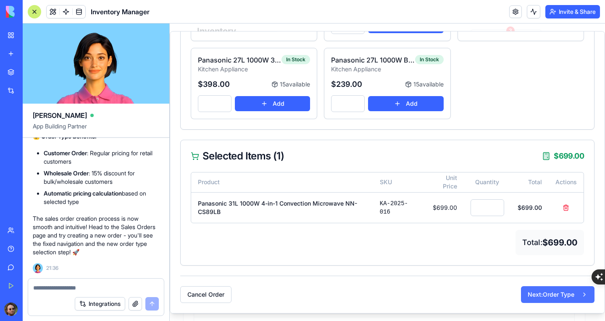
click at [547, 293] on button "Next: Order Type" at bounding box center [558, 295] width 74 height 17
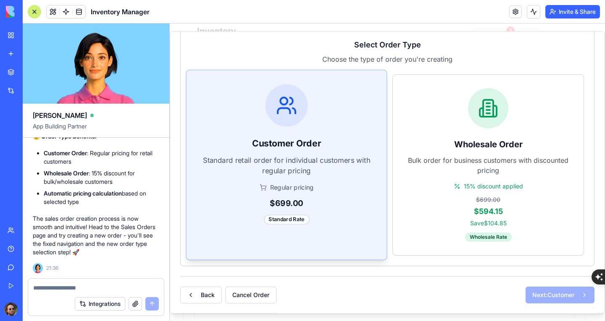
click at [331, 181] on div "Customer Order Standard retail order for individual customers with regular pric…" at bounding box center [287, 154] width 200 height 169
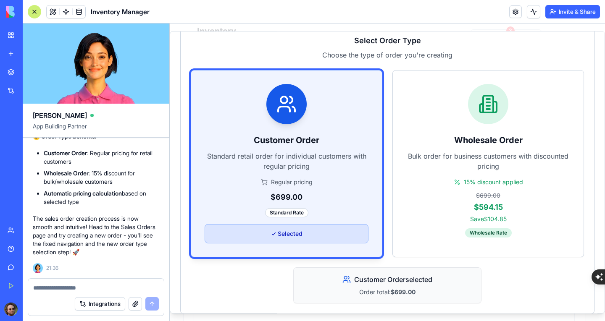
scroll to position [210, 0]
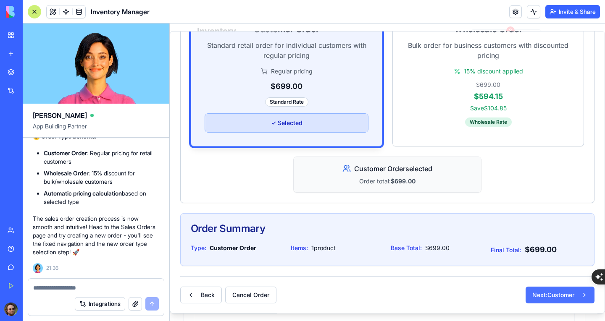
click at [530, 289] on button "Next: Customer" at bounding box center [560, 295] width 69 height 17
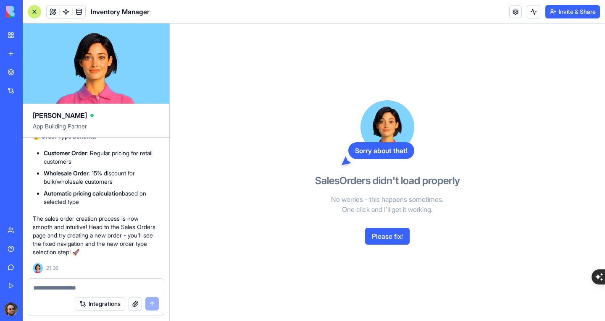
click at [383, 237] on button "Please fix!" at bounding box center [387, 236] width 45 height 17
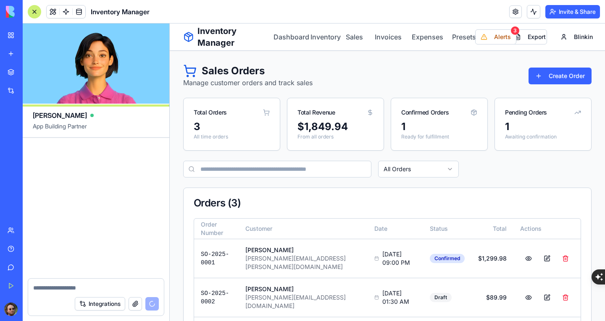
scroll to position [8790, 0]
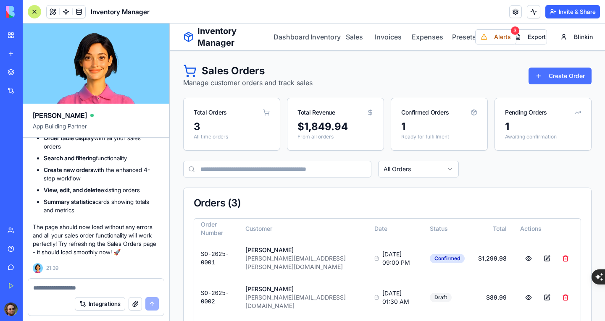
click at [531, 74] on button "Create Order" at bounding box center [560, 76] width 63 height 17
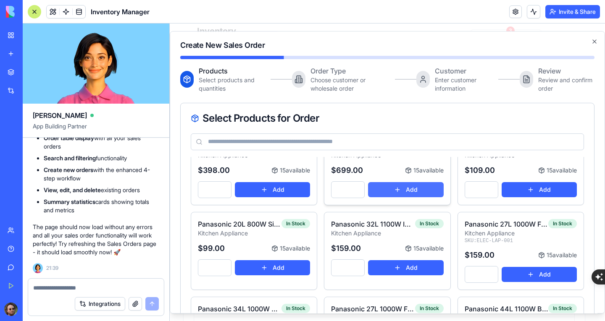
scroll to position [42, 0]
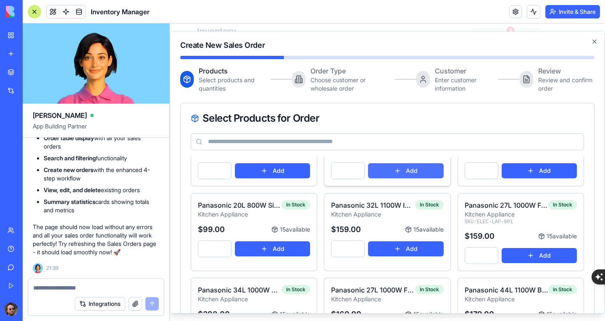
click at [401, 169] on button "Add" at bounding box center [405, 170] width 75 height 15
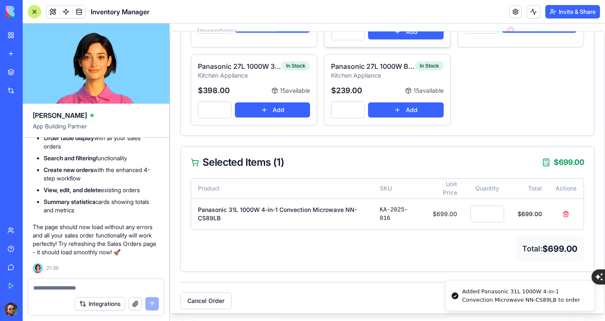
scroll to position [199, 0]
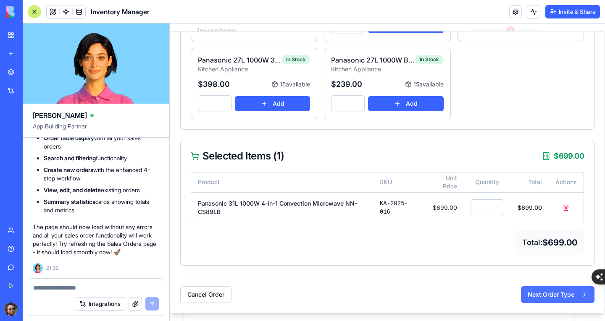
click at [542, 290] on button "Next: Order Type" at bounding box center [558, 295] width 74 height 17
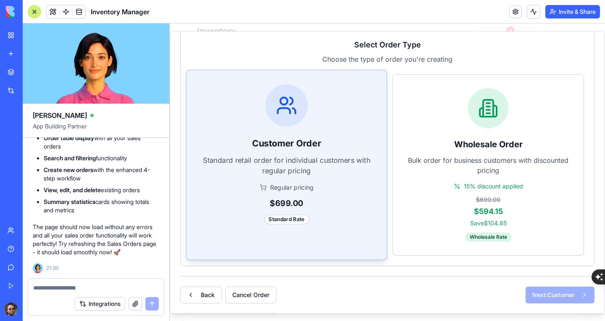
click at [344, 172] on p "Standard retail order for individual customers with regular pricing" at bounding box center [286, 165] width 172 height 21
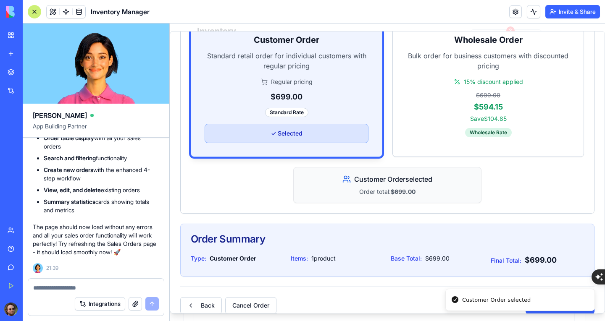
scroll to position [210, 0]
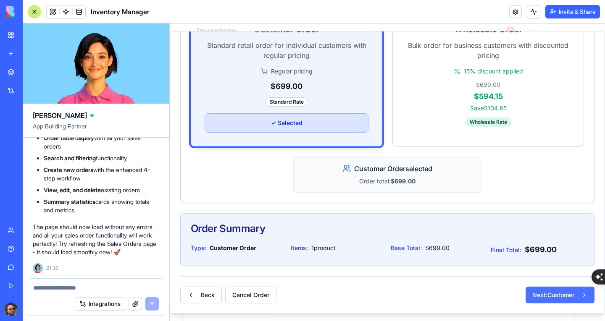
click at [537, 295] on button "Next: Customer" at bounding box center [560, 295] width 69 height 17
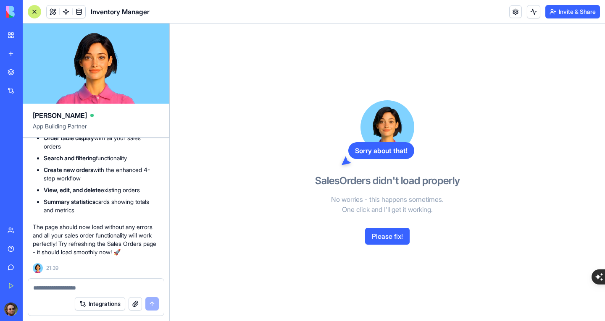
click at [97, 286] on textarea at bounding box center [96, 288] width 126 height 8
click at [89, 284] on textarea at bounding box center [96, 288] width 126 height 8
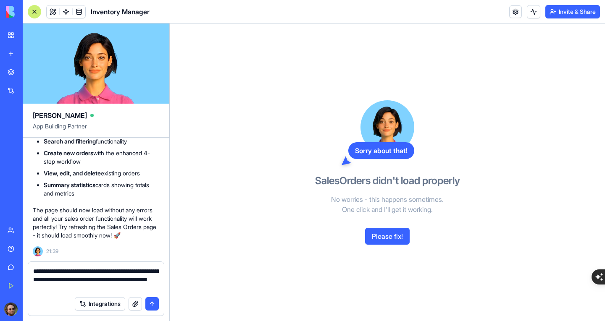
type textarea "**********"
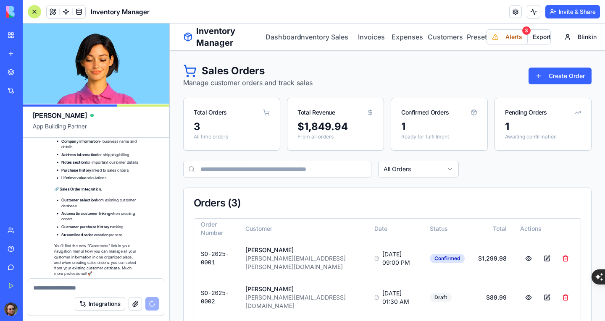
scroll to position [9370, 0]
